Goal: Task Accomplishment & Management: Use online tool/utility

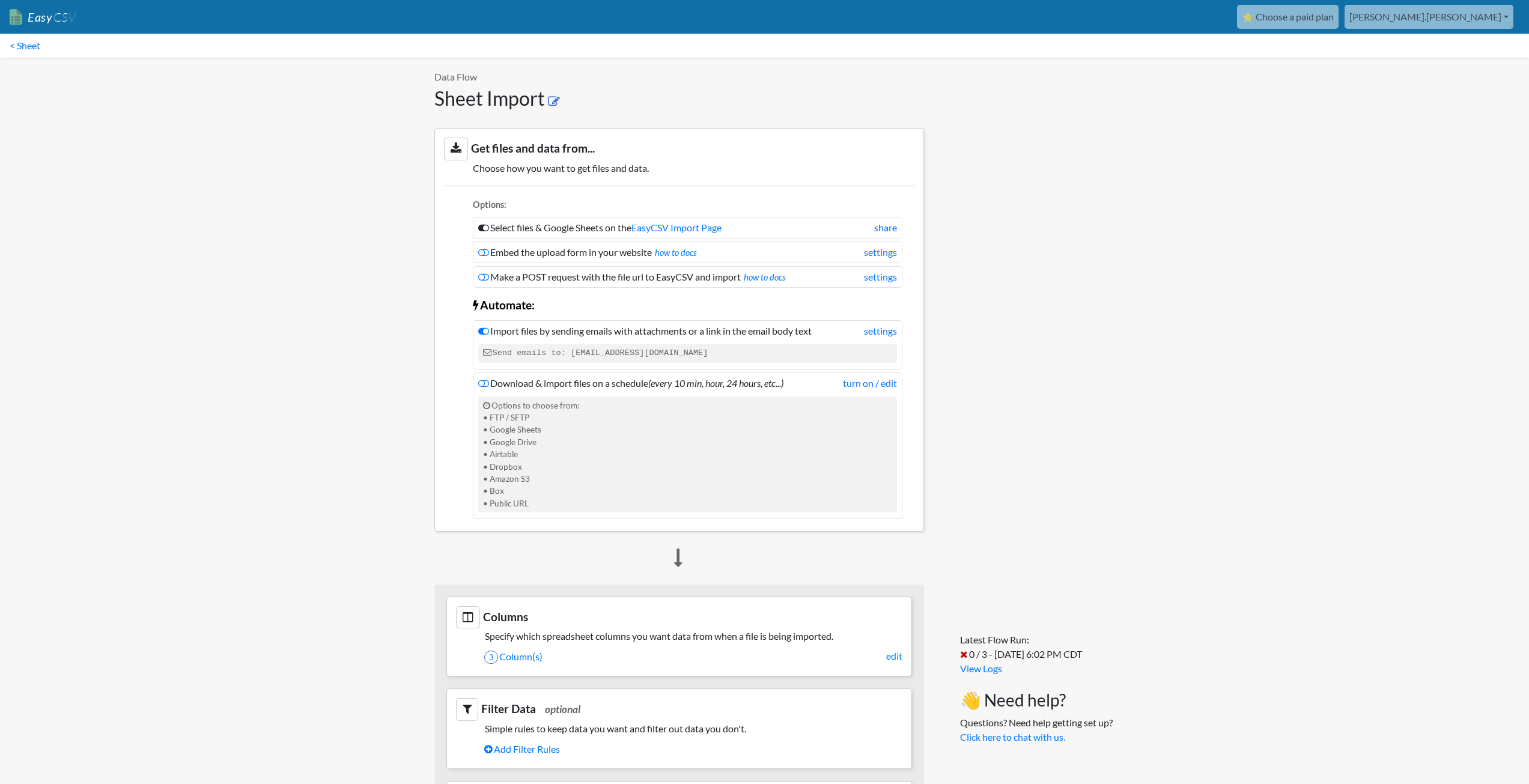
click at [554, 100] on icon at bounding box center [554, 102] width 12 height 12
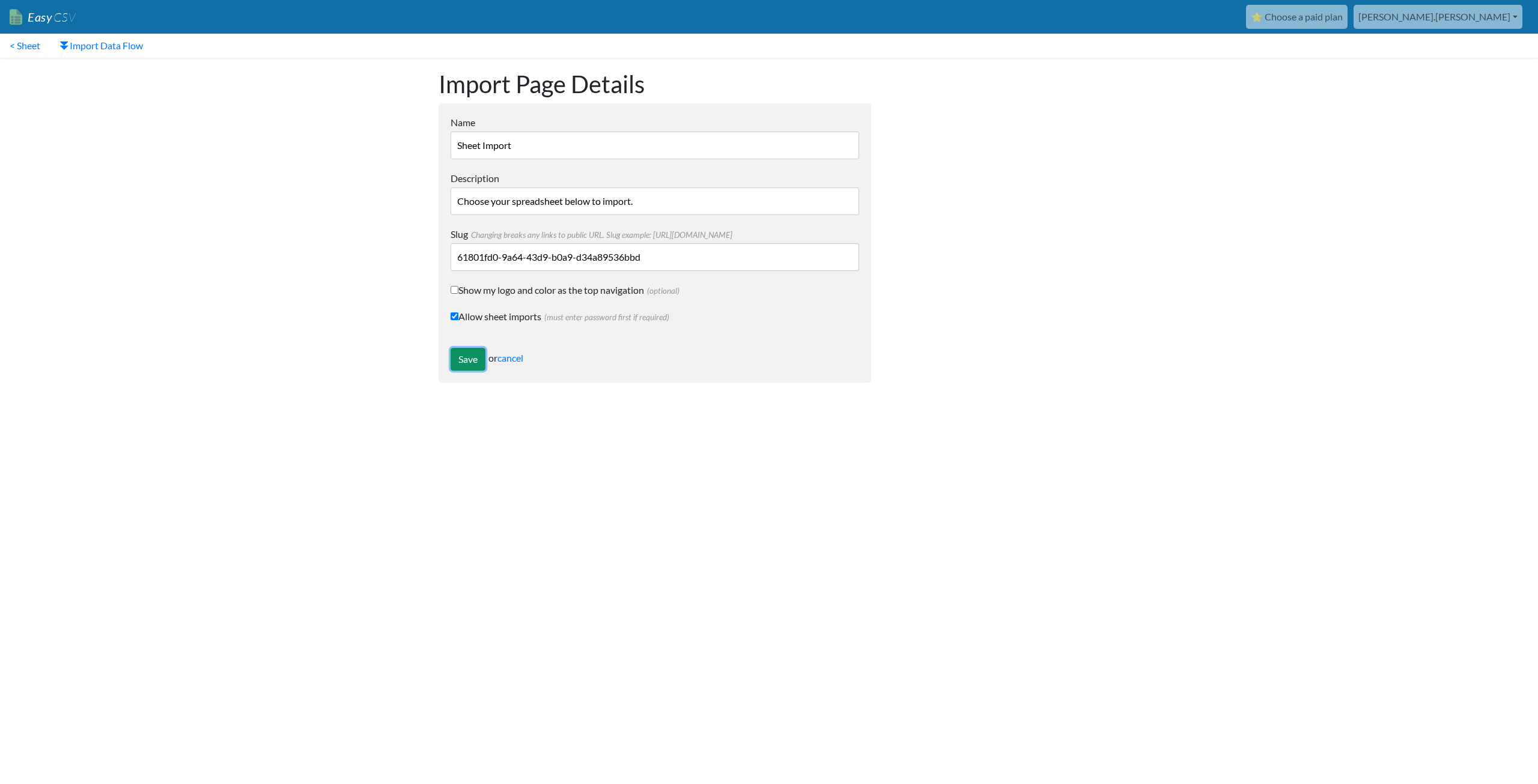
click at [467, 363] on input "Save" at bounding box center [468, 359] width 35 height 23
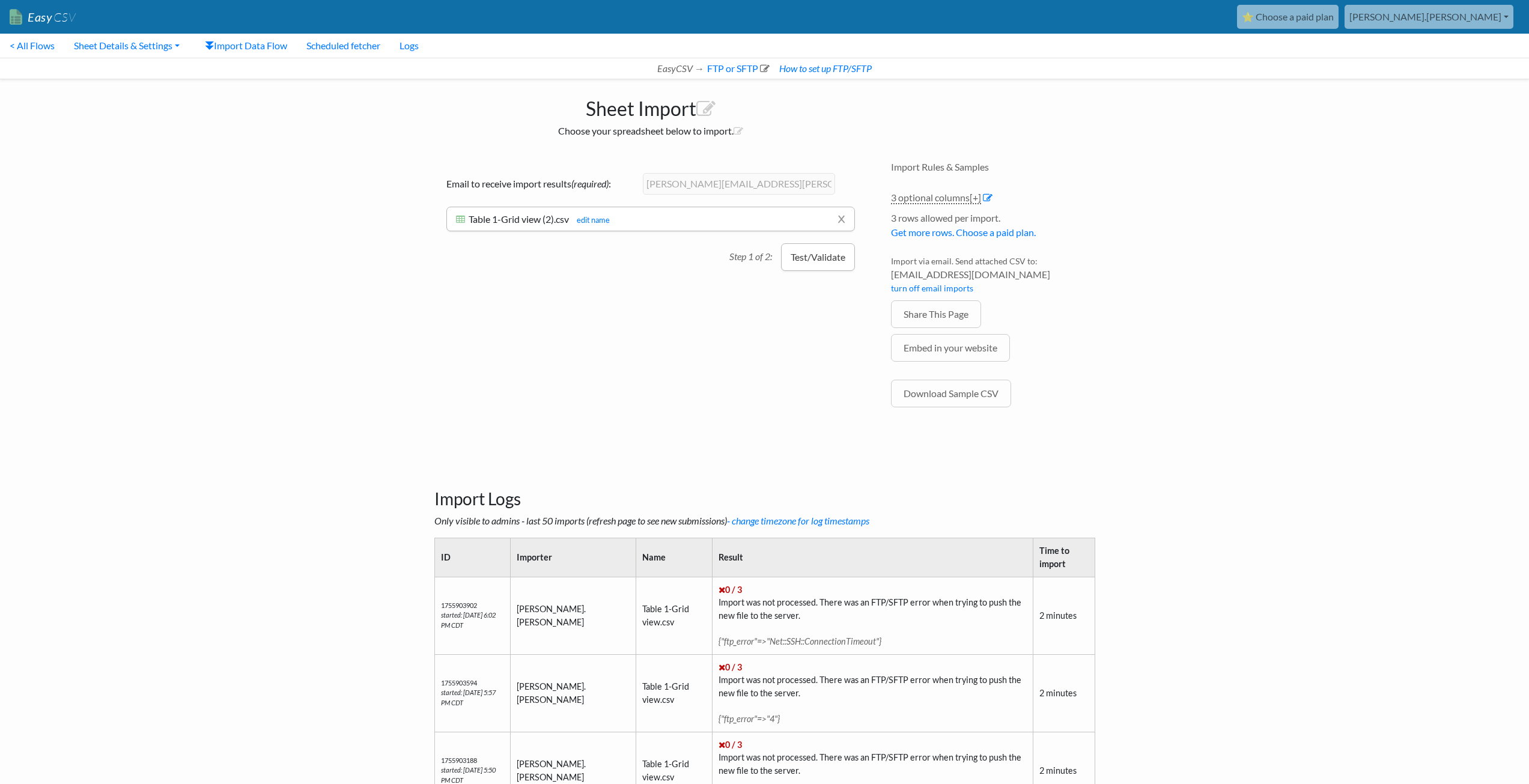
click at [808, 259] on button "Test/Validate" at bounding box center [818, 257] width 74 height 28
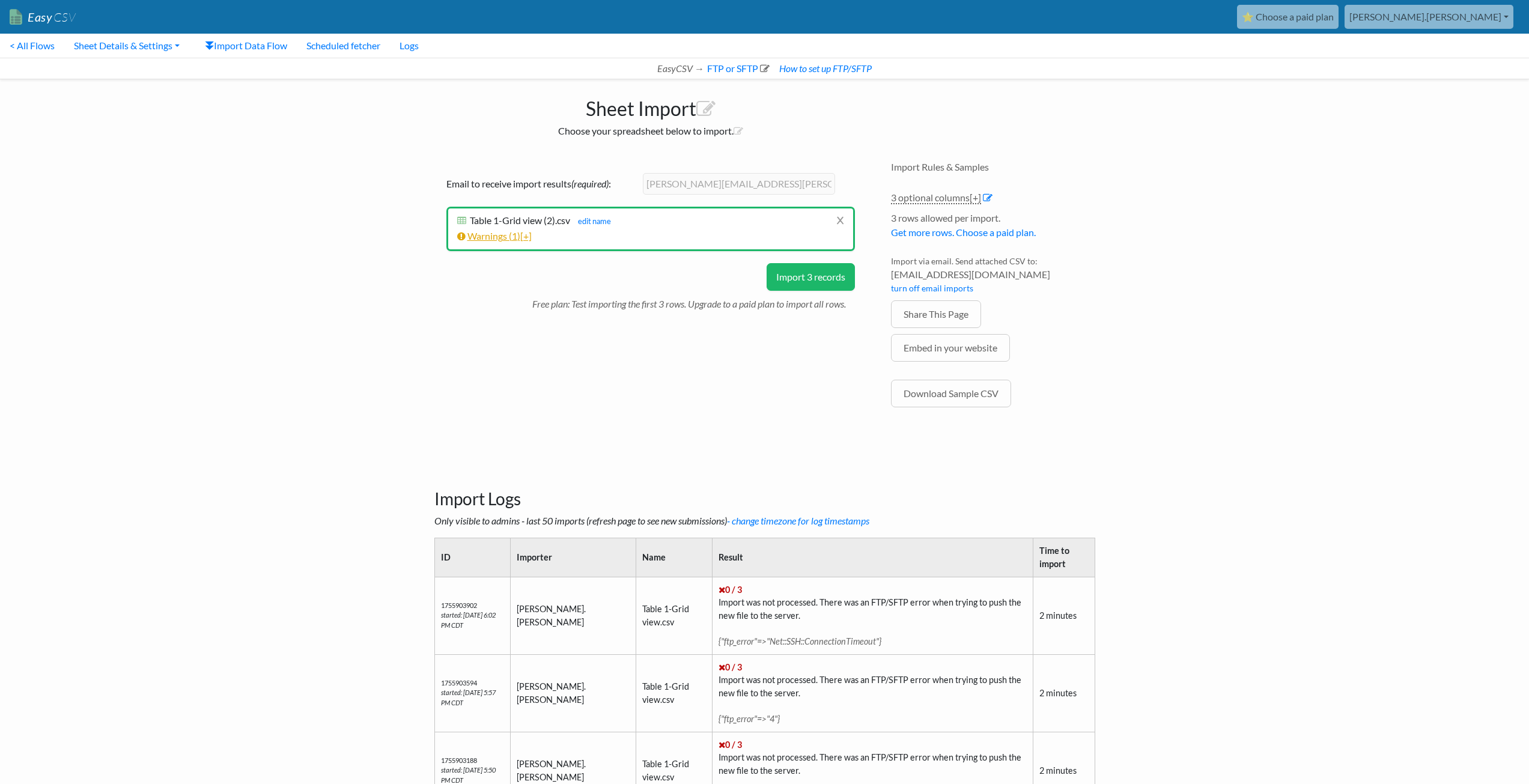
click at [531, 236] on span "[+]" at bounding box center [526, 236] width 11 height 11
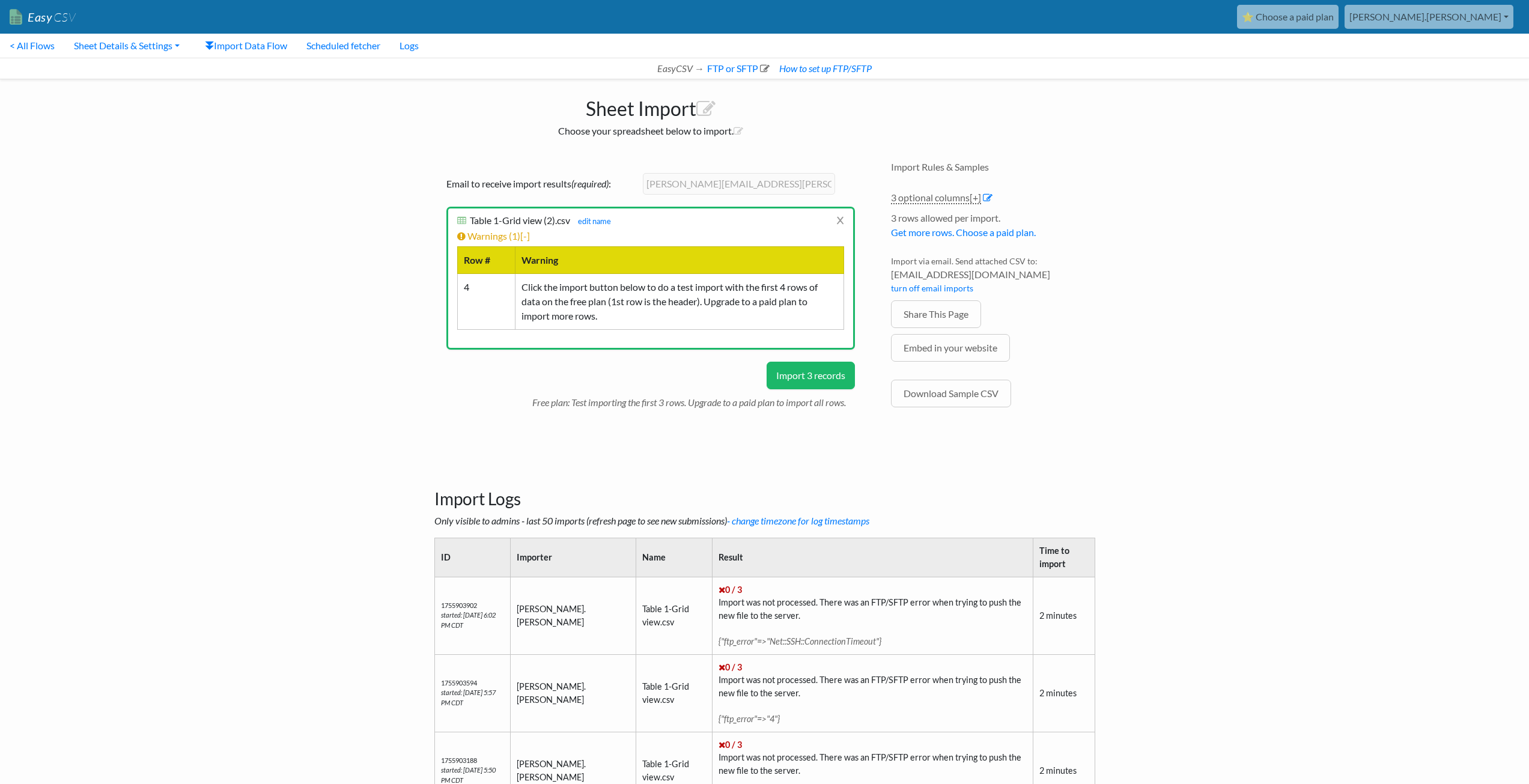
click at [803, 377] on button "Import 3 records" at bounding box center [811, 375] width 88 height 28
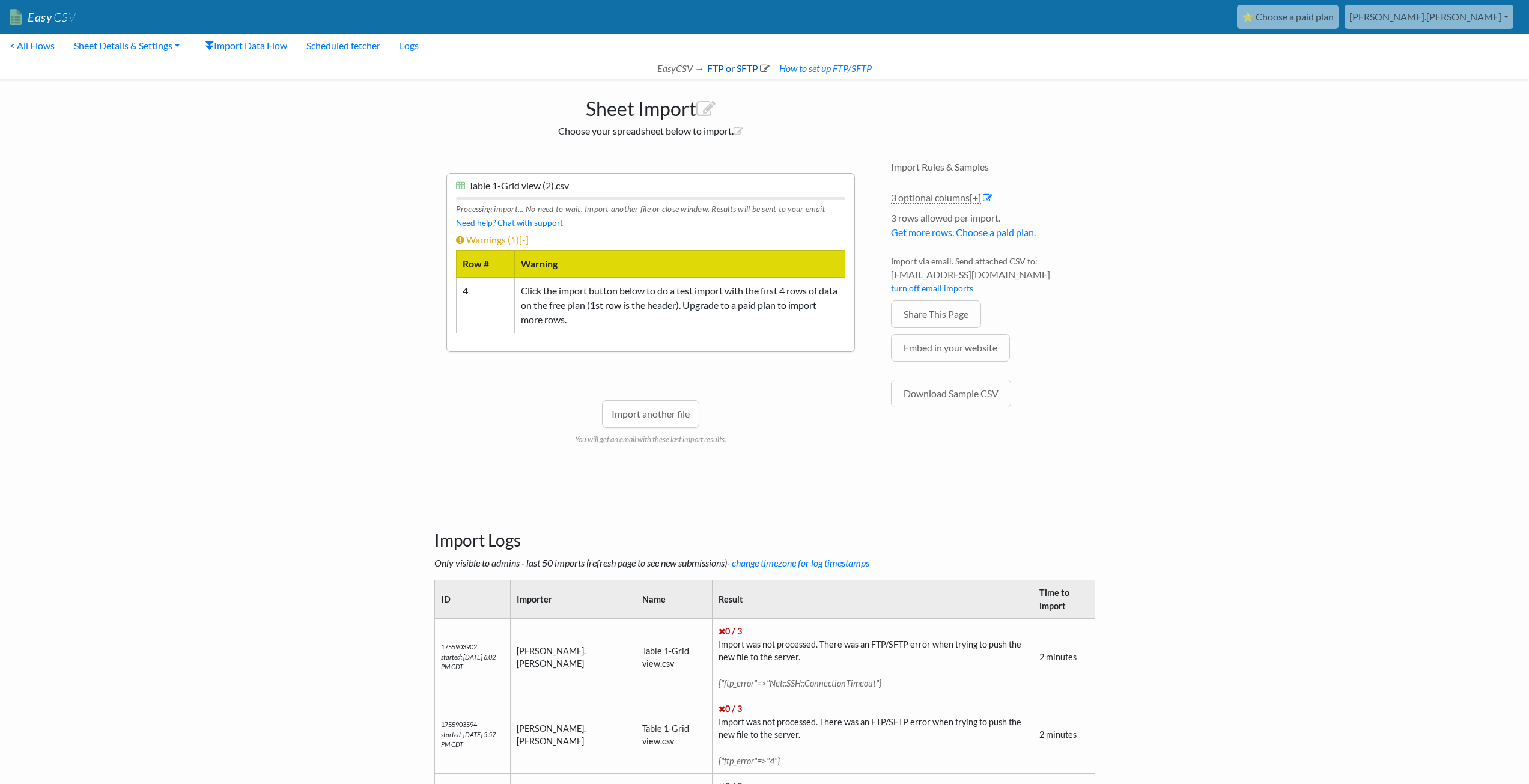
click at [725, 67] on link "FTP or SFTP" at bounding box center [738, 68] width 64 height 11
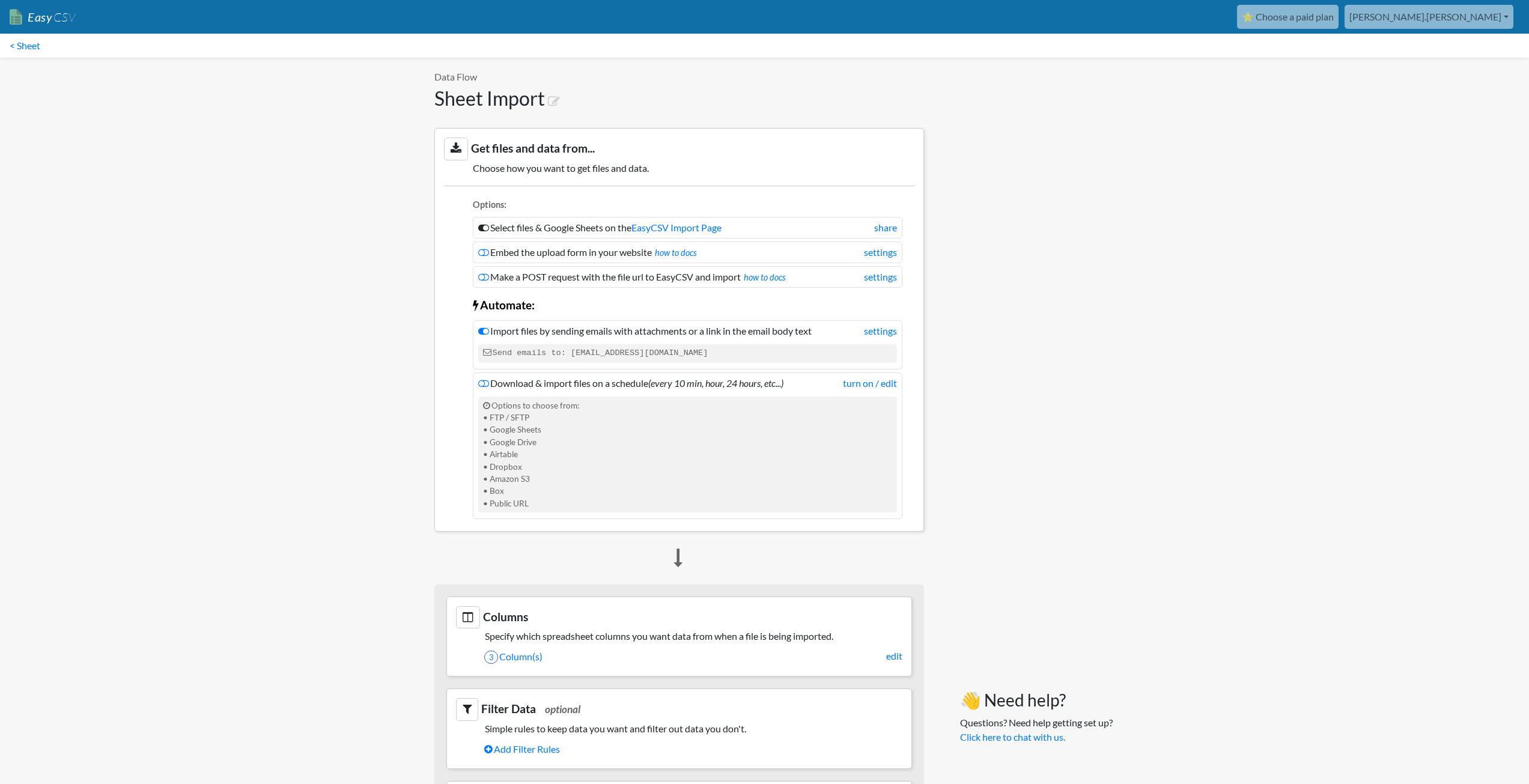
scroll to position [300, 0]
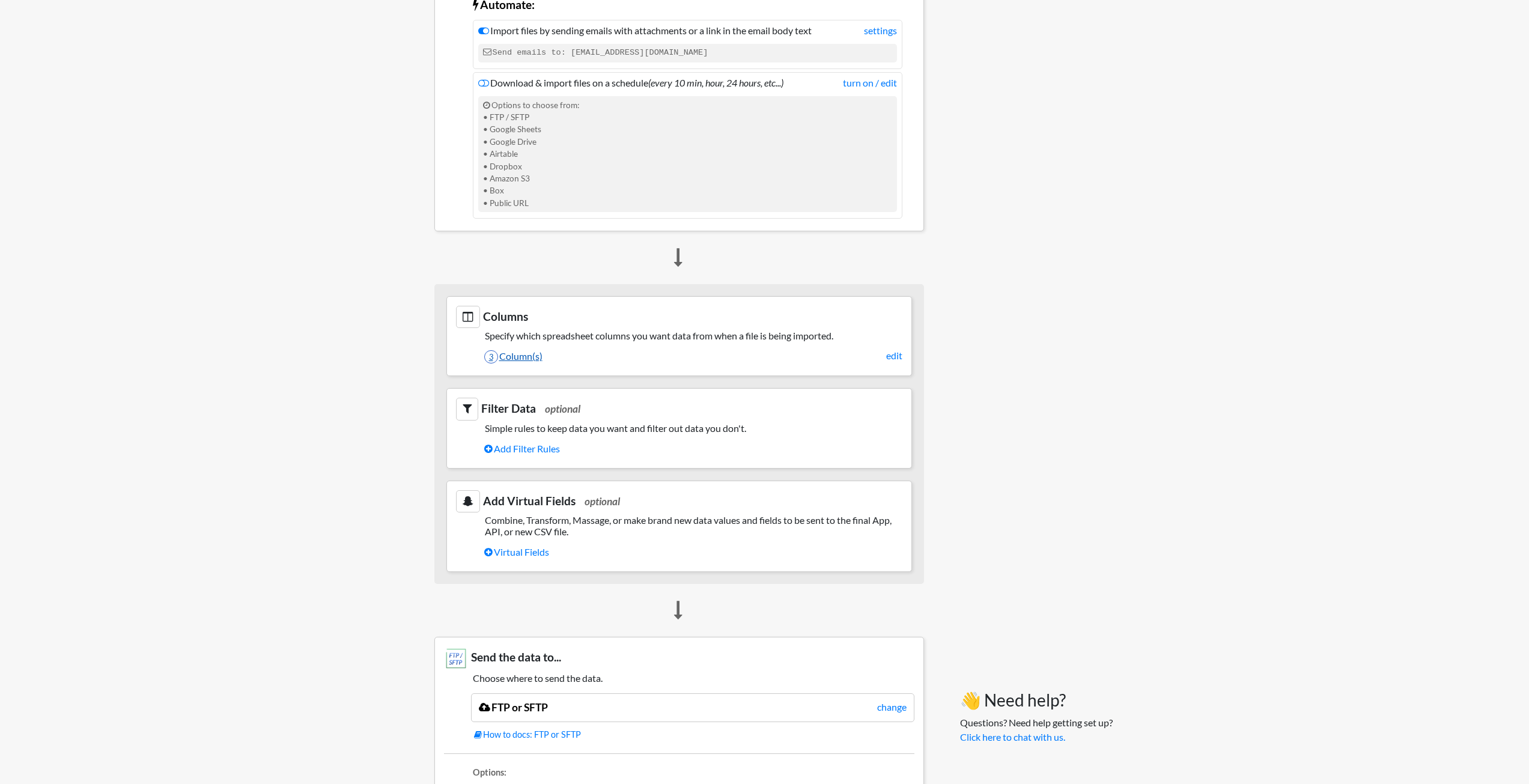
click at [878, 356] on link "3 Column(s)" at bounding box center [693, 356] width 418 height 21
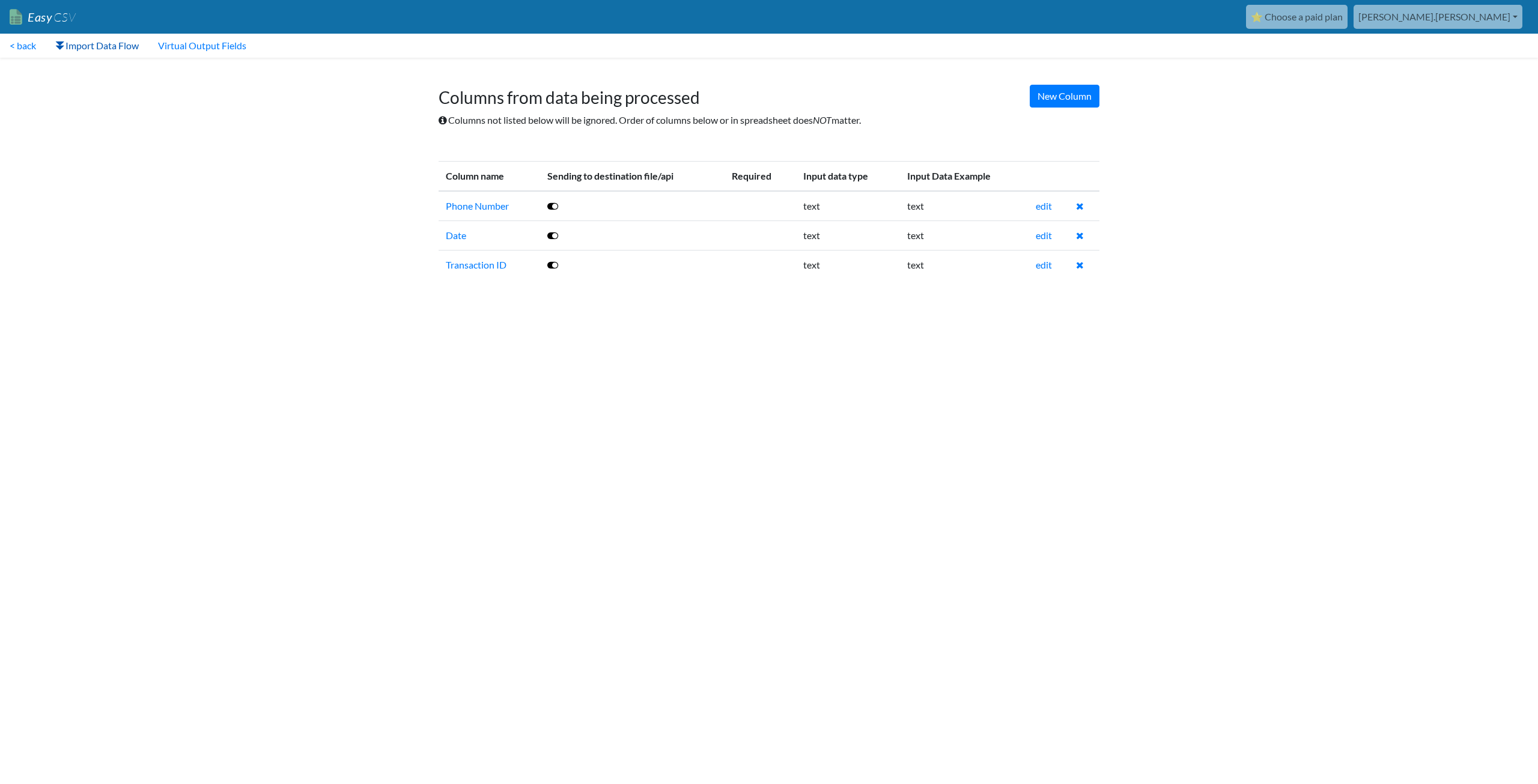
click at [91, 48] on link "Import Data Flow" at bounding box center [97, 46] width 103 height 24
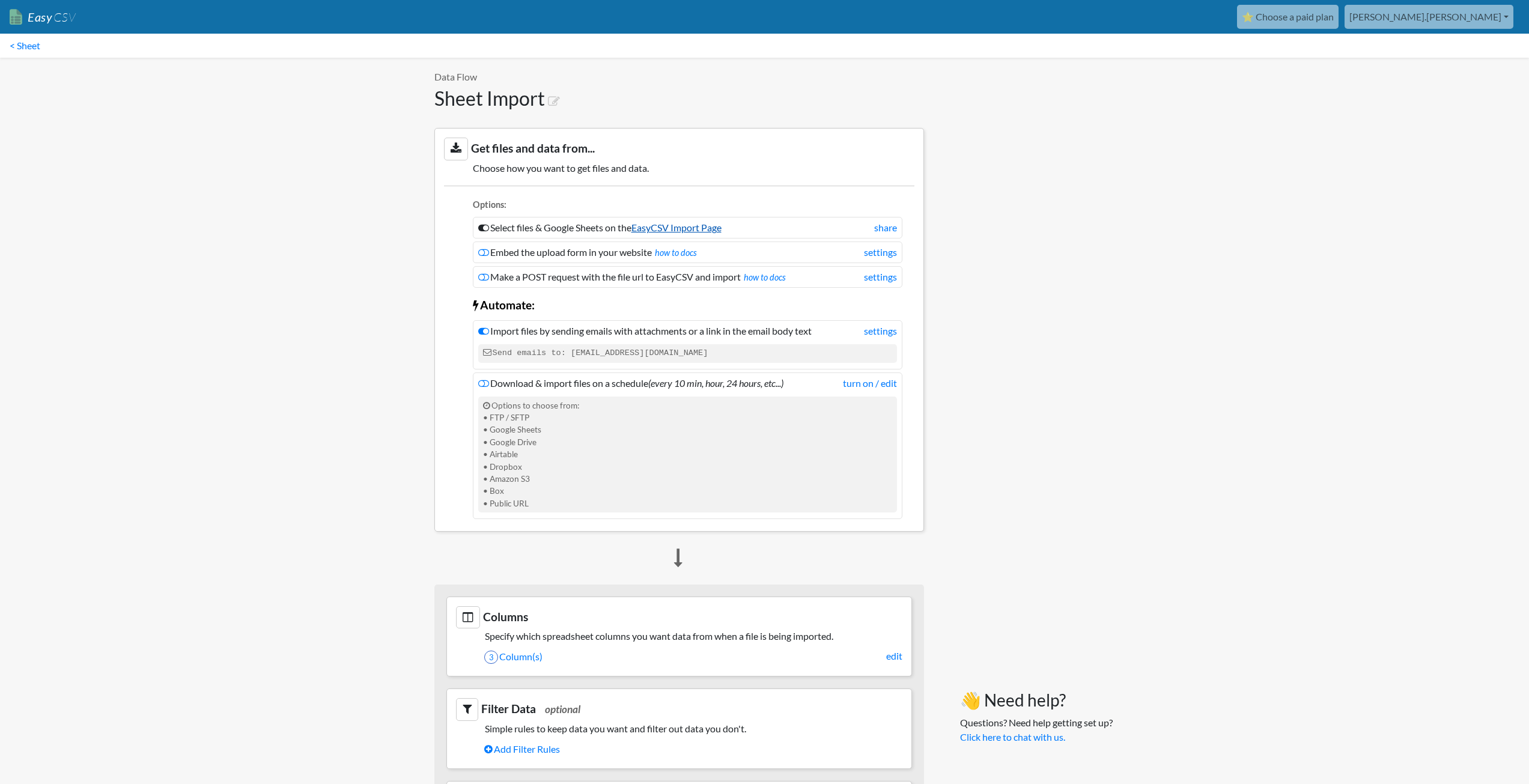
click at [689, 231] on link "EasyCSV Import Page" at bounding box center [676, 227] width 90 height 11
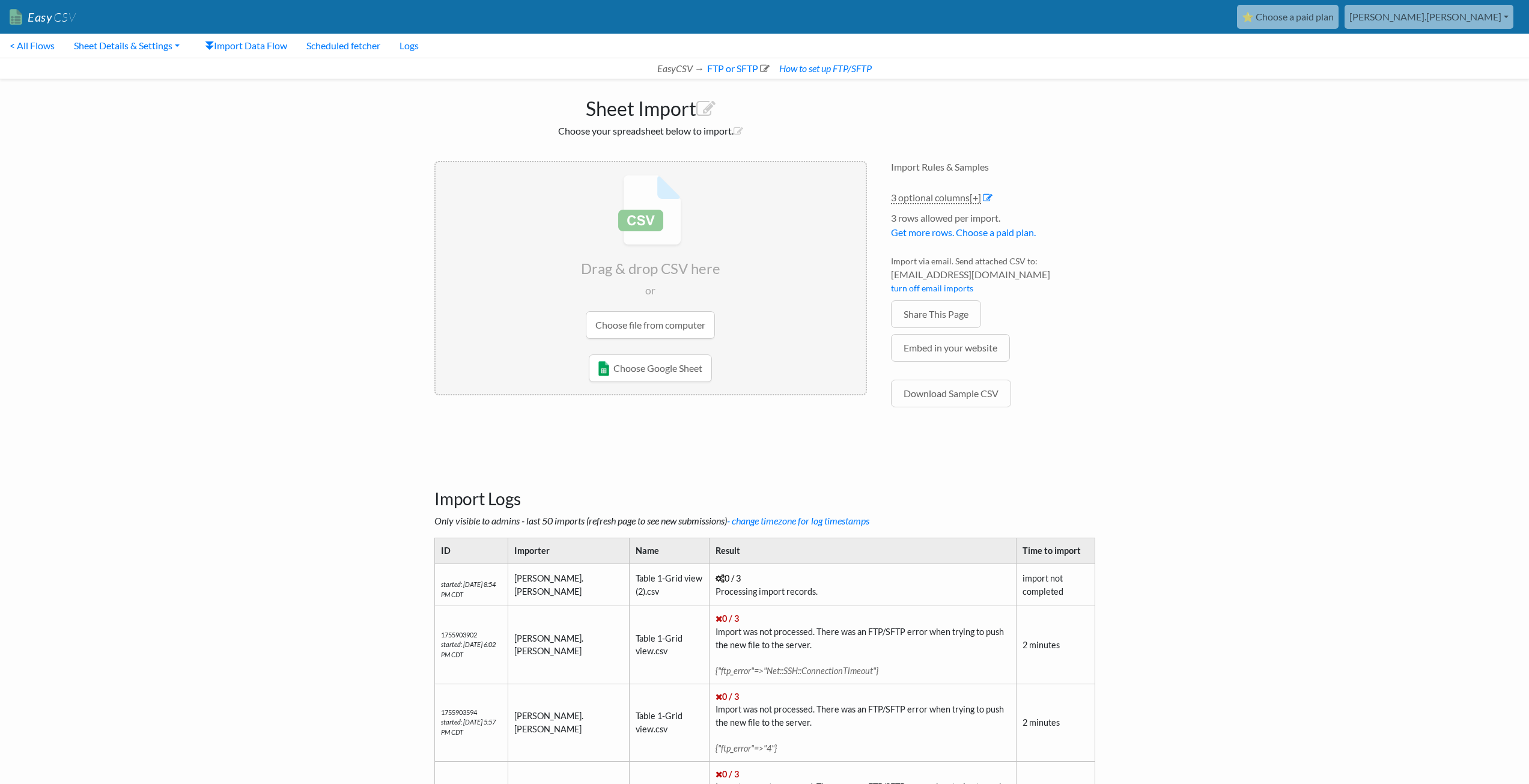
click at [716, 577] on icon at bounding box center [720, 578] width 9 height 8
click at [715, 588] on td "0 / 3 Processing import records." at bounding box center [863, 585] width 307 height 43
click at [1033, 588] on td "import not completed" at bounding box center [1055, 585] width 78 height 43
click at [479, 586] on icon "started: [DATE] 8:54 PM CDT" at bounding box center [468, 589] width 54 height 18
click at [529, 586] on td "[PERSON_NAME].[PERSON_NAME]" at bounding box center [568, 585] width 122 height 43
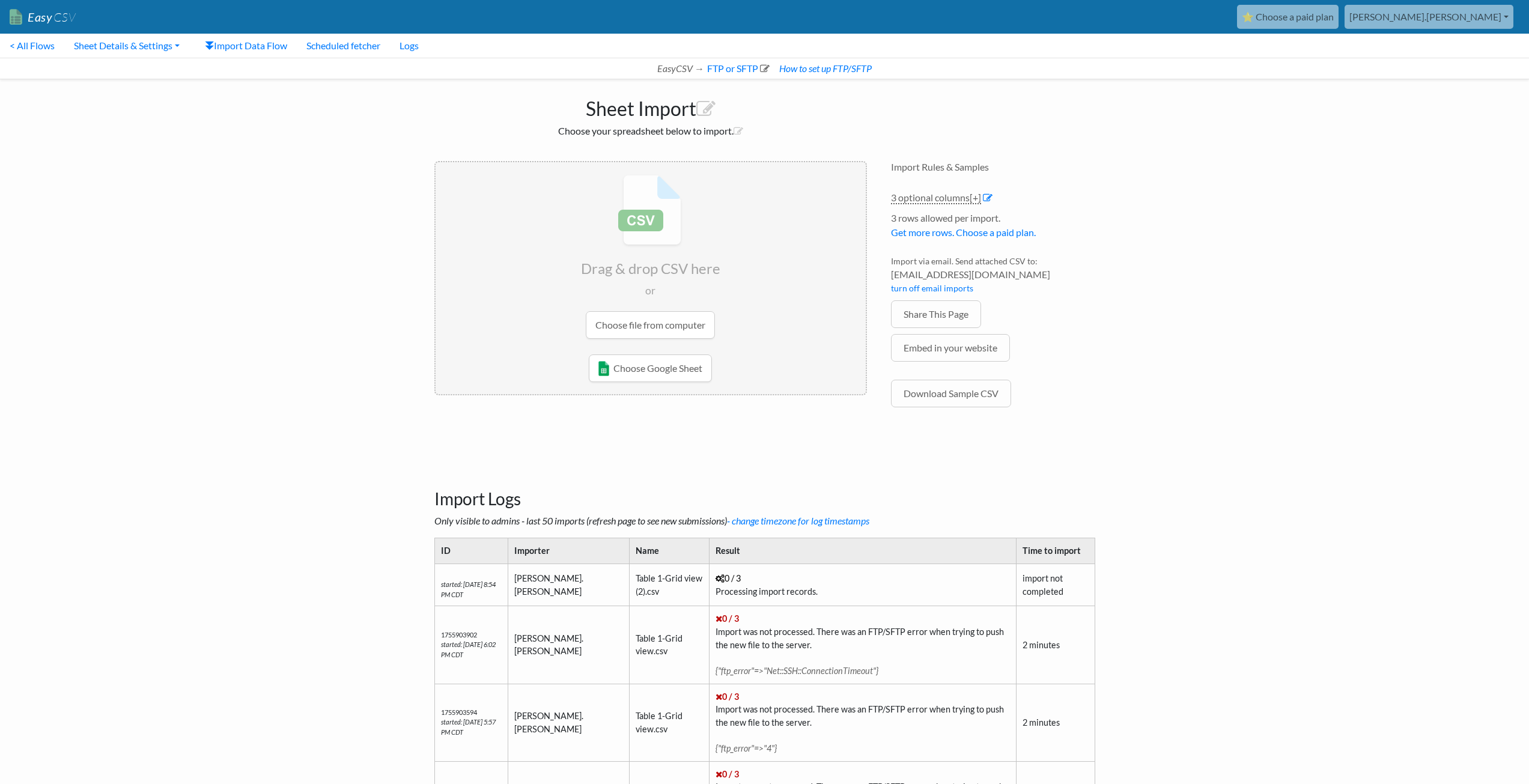
click at [1032, 580] on td "import not completed" at bounding box center [1055, 585] width 78 height 43
click at [747, 72] on link "FTP or SFTP" at bounding box center [738, 68] width 64 height 11
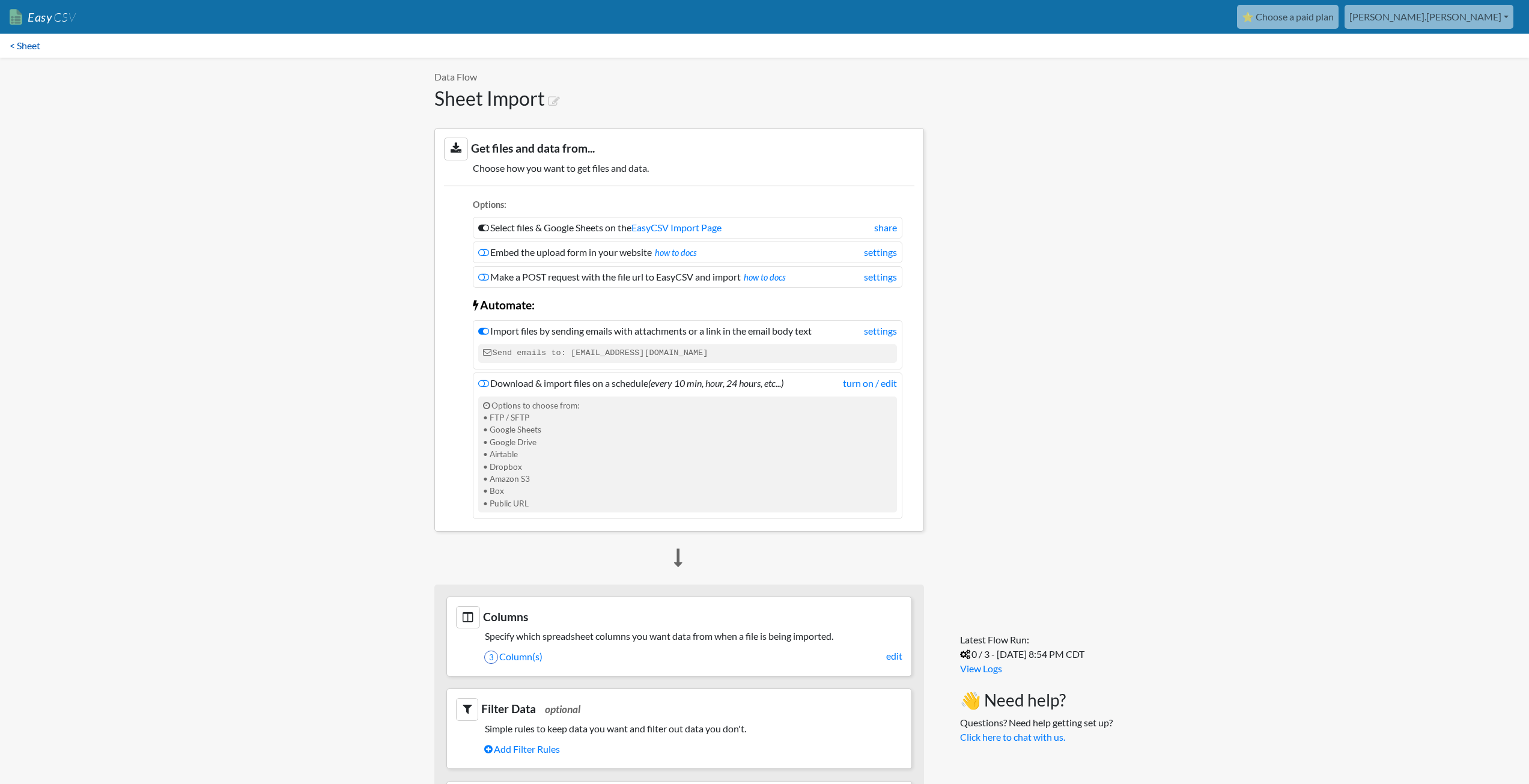
click at [28, 48] on link "< Sheet" at bounding box center [25, 46] width 50 height 24
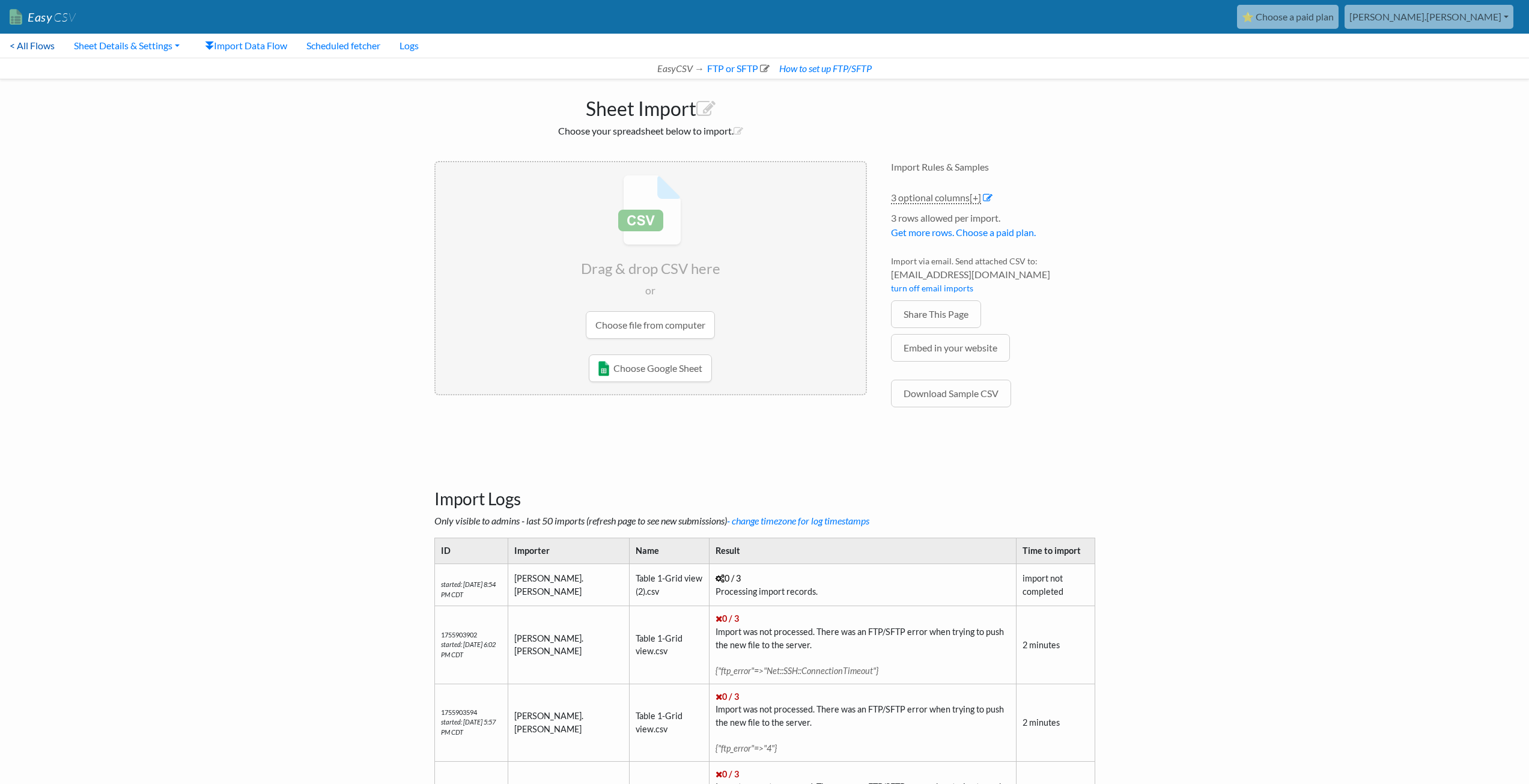
click at [35, 47] on link "< All Flows" at bounding box center [32, 46] width 64 height 24
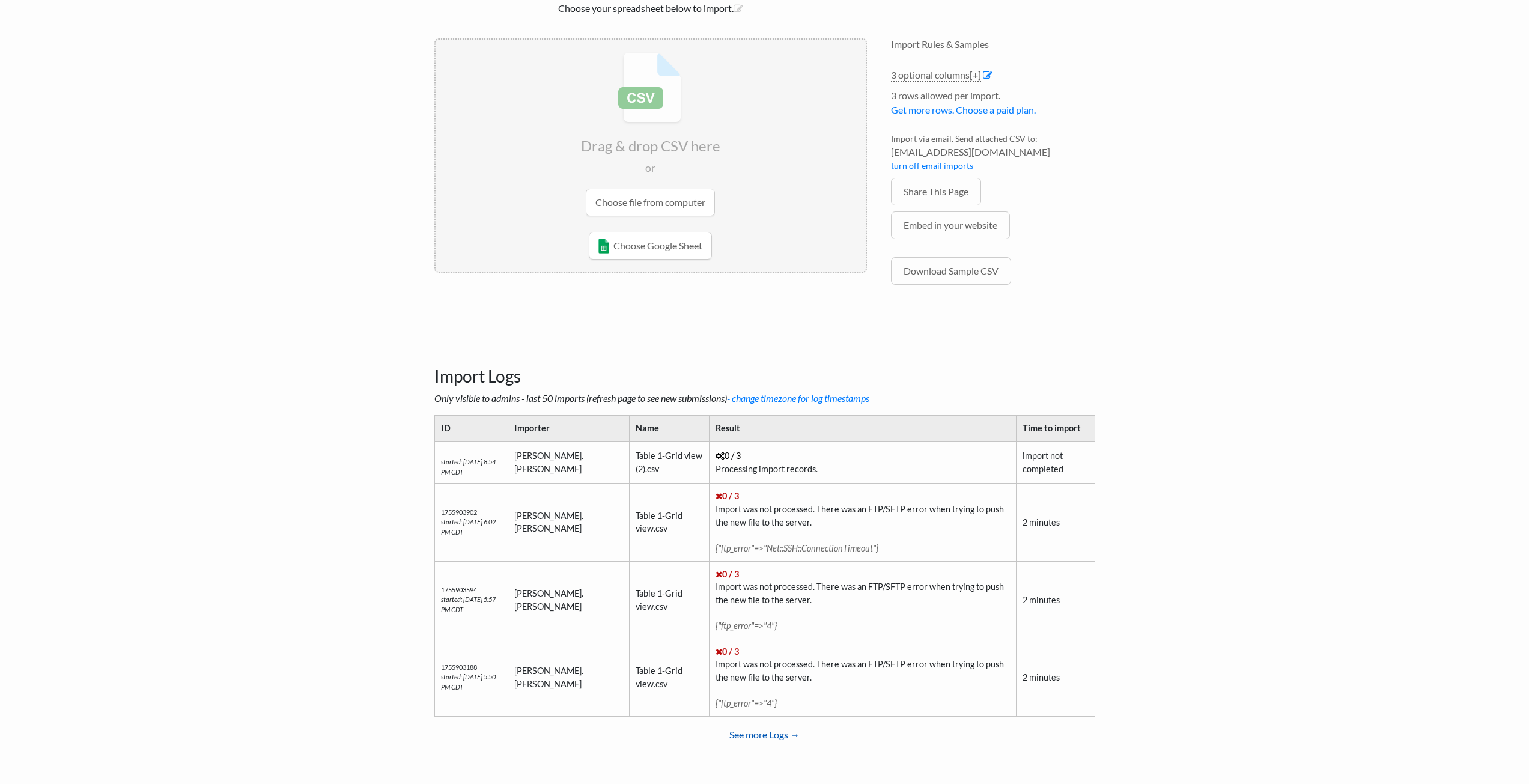
click at [761, 734] on link "See more Logs →" at bounding box center [764, 735] width 661 height 24
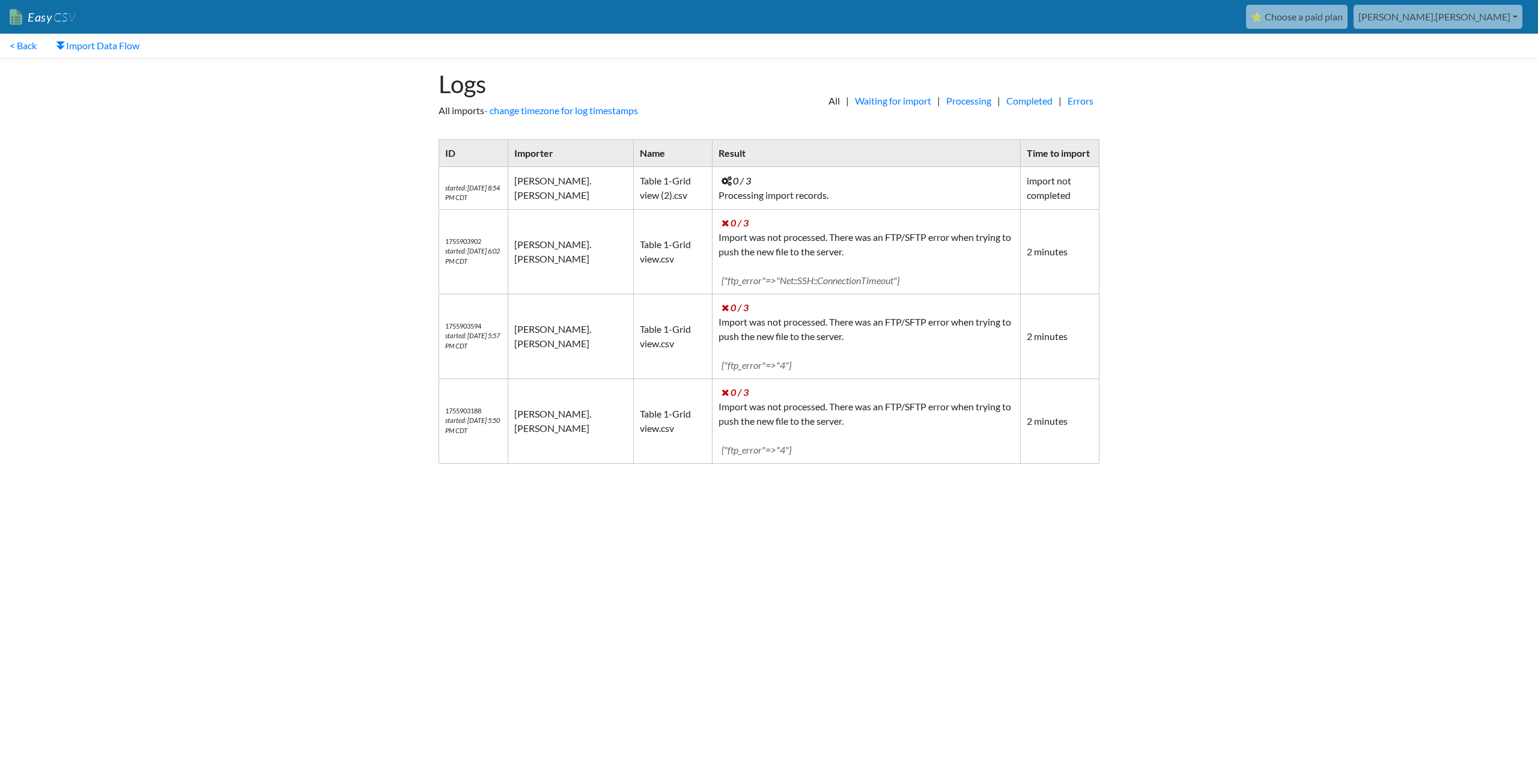
click at [633, 180] on td "Table 1-Grid view (2).csv" at bounding box center [672, 188] width 79 height 43
click at [900, 102] on link "Waiting for import" at bounding box center [893, 101] width 88 height 15
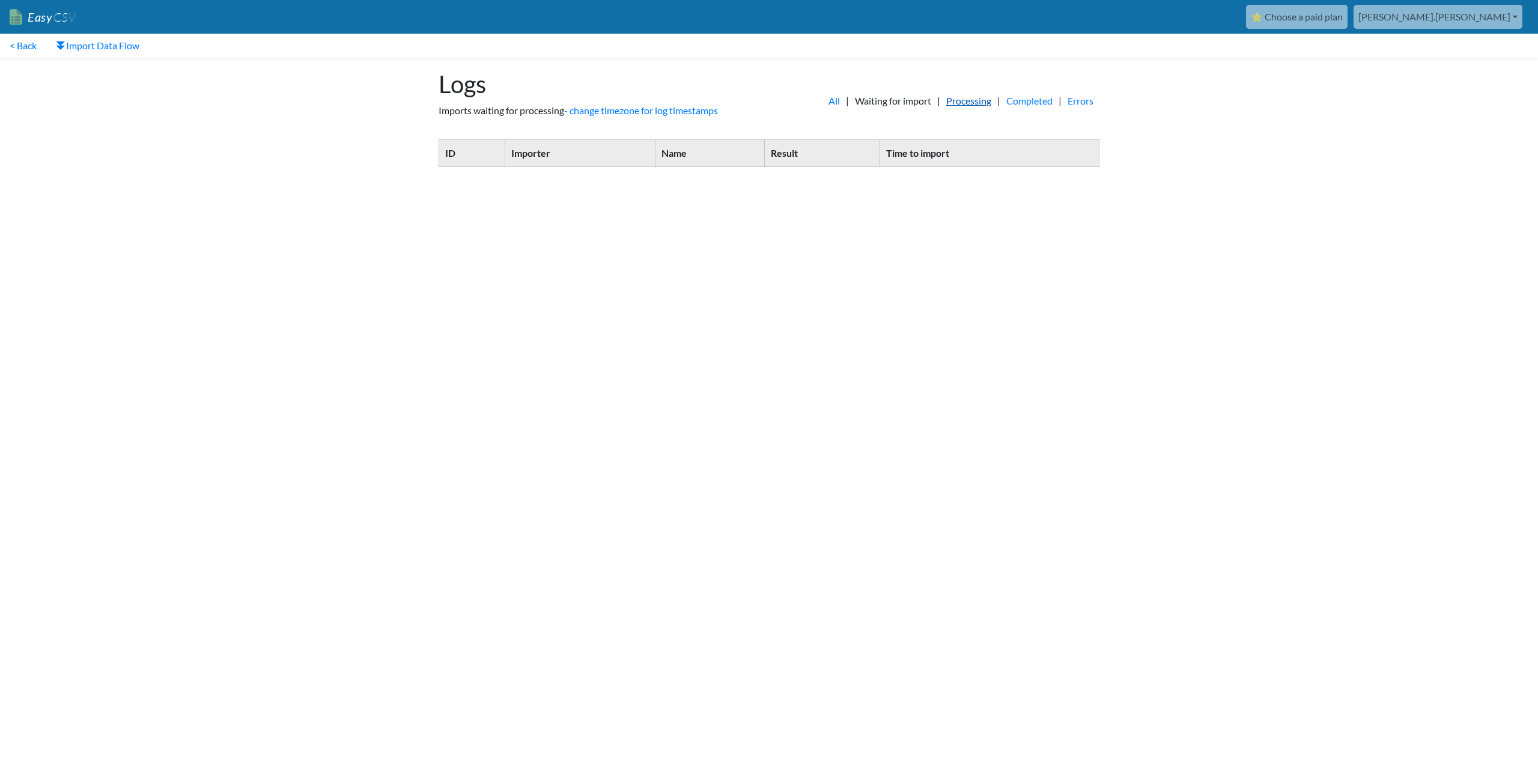
click at [953, 102] on link "Processing" at bounding box center [969, 101] width 57 height 15
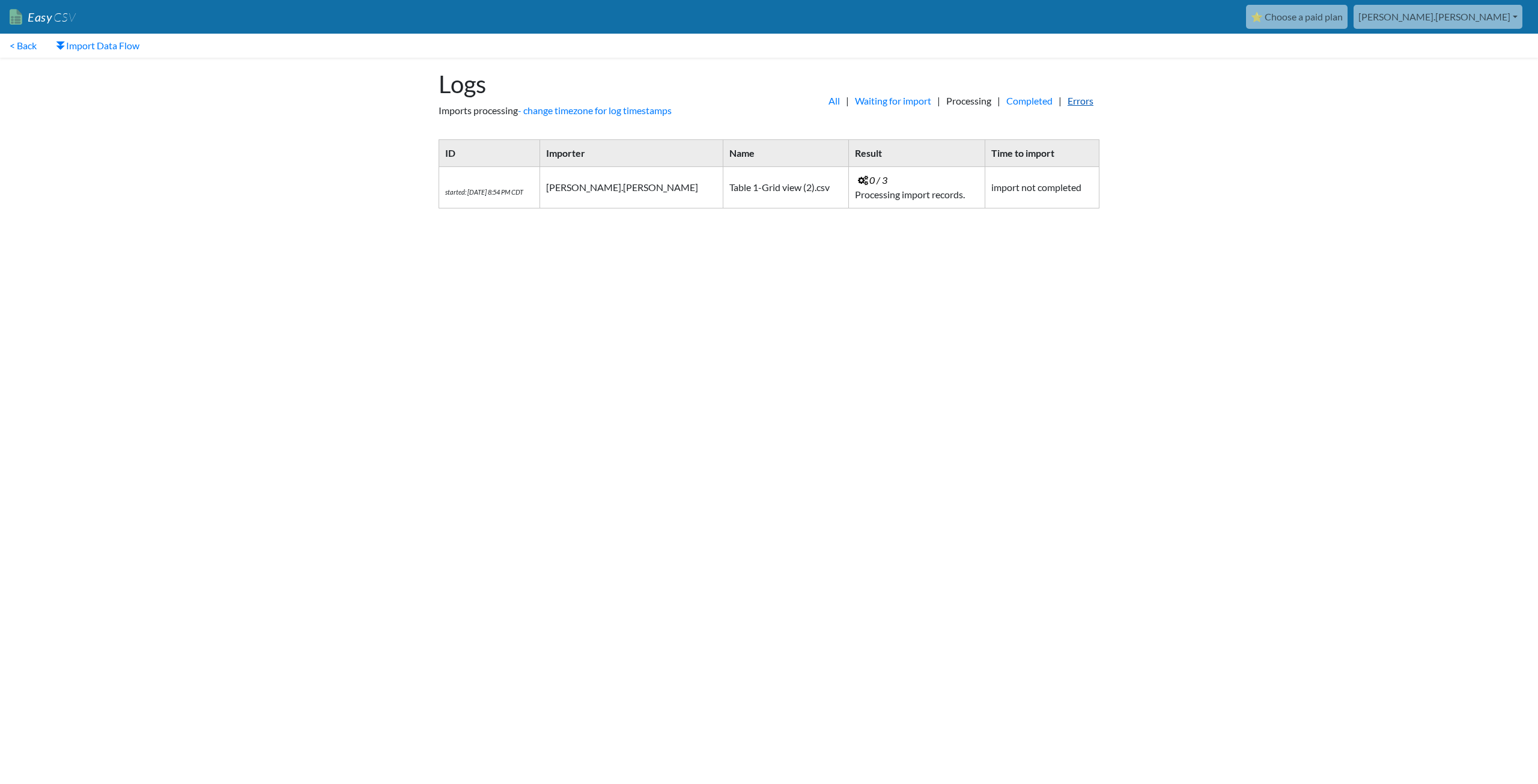
click at [1083, 102] on link "Errors" at bounding box center [1080, 101] width 38 height 15
